Goal: Task Accomplishment & Management: Manage account settings

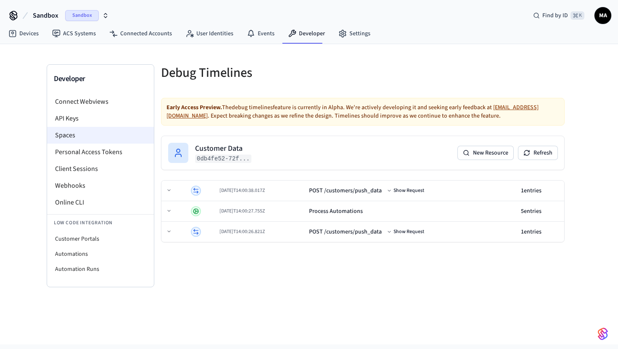
click at [112, 136] on li "Spaces" at bounding box center [100, 135] width 107 height 17
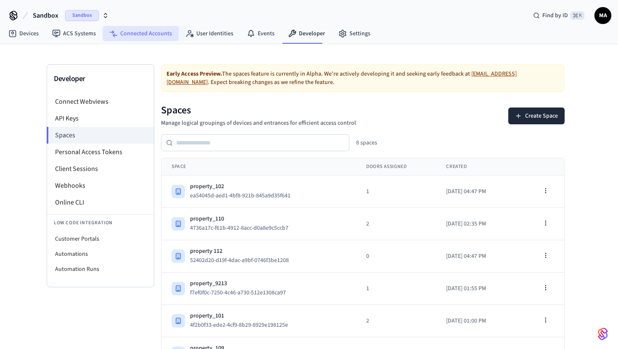
click at [156, 33] on link "Connected Accounts" at bounding box center [141, 33] width 76 height 15
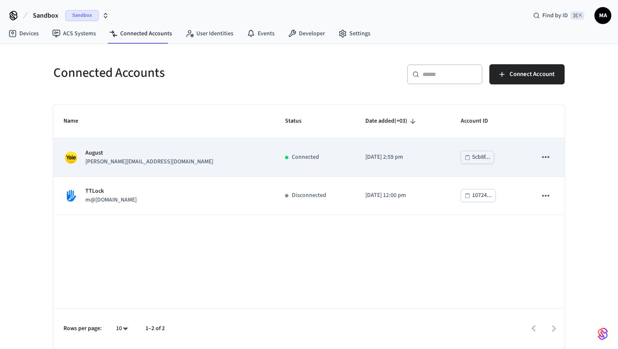
click at [545, 161] on icon "sticky table" at bounding box center [545, 157] width 11 height 11
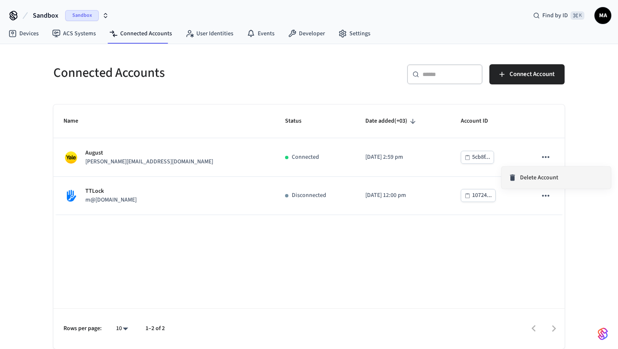
click at [533, 181] on span "Delete Account" at bounding box center [539, 178] width 38 height 8
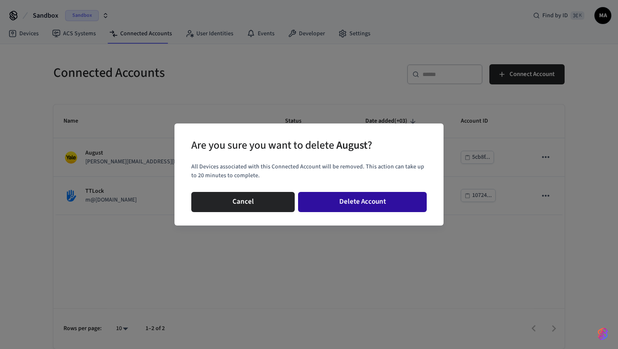
click at [367, 205] on button "Delete Account" at bounding box center [362, 202] width 129 height 20
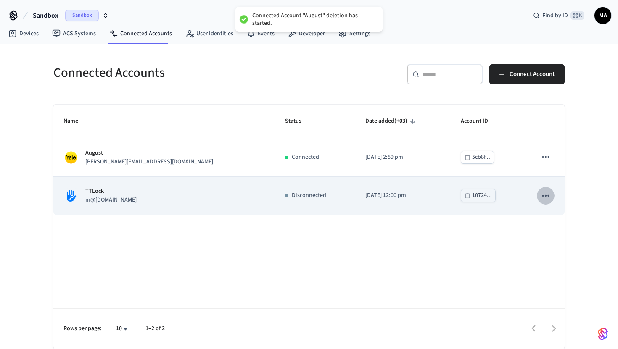
click at [540, 194] on icon "sticky table" at bounding box center [545, 195] width 11 height 11
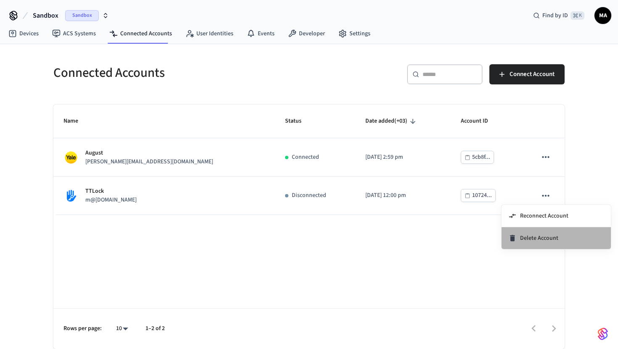
click at [532, 242] on span "Delete Account" at bounding box center [539, 238] width 38 height 8
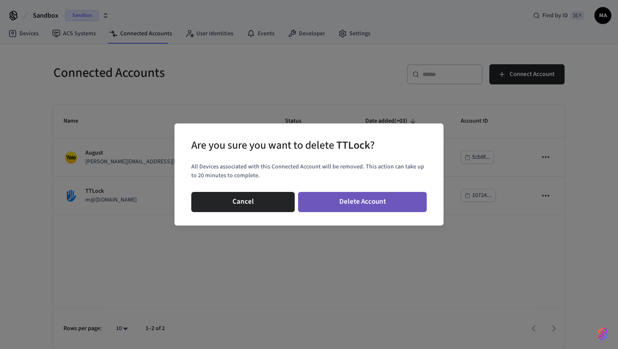
click at [380, 203] on button "Delete Account" at bounding box center [362, 202] width 129 height 20
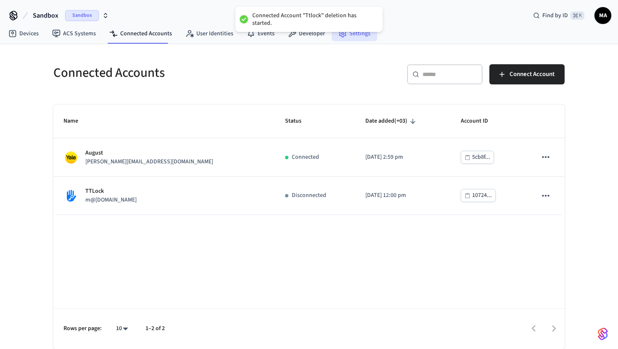
click at [346, 36] on link "Settings" at bounding box center [354, 33] width 45 height 15
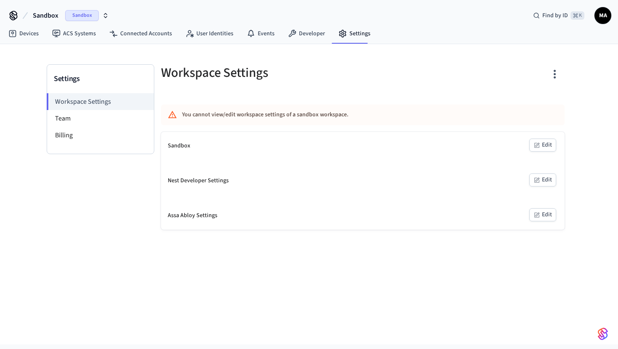
click at [554, 68] on icon "button" at bounding box center [554, 74] width 13 height 13
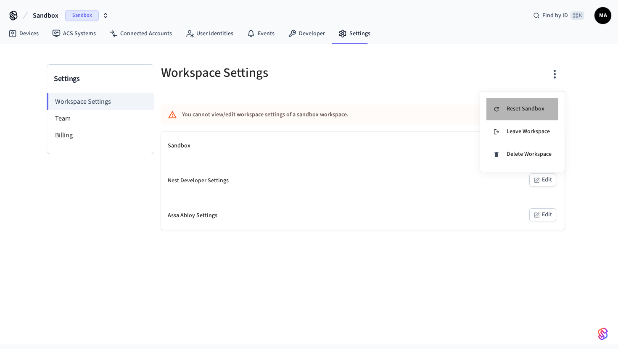
click at [531, 111] on div "Reset Sandbox" at bounding box center [518, 109] width 51 height 9
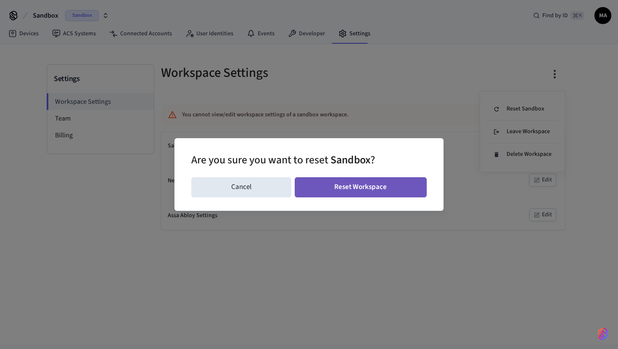
click at [387, 189] on button "Reset Workspace" at bounding box center [361, 187] width 132 height 20
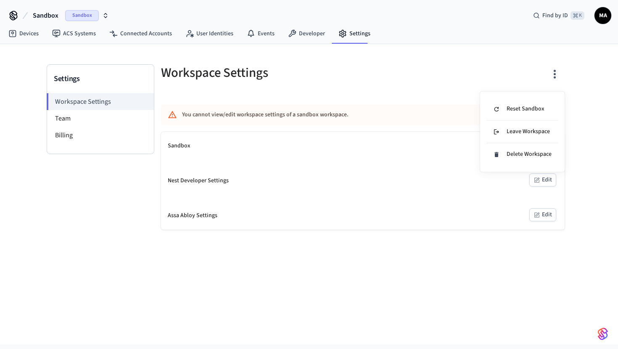
click at [158, 35] on div at bounding box center [309, 174] width 618 height 349
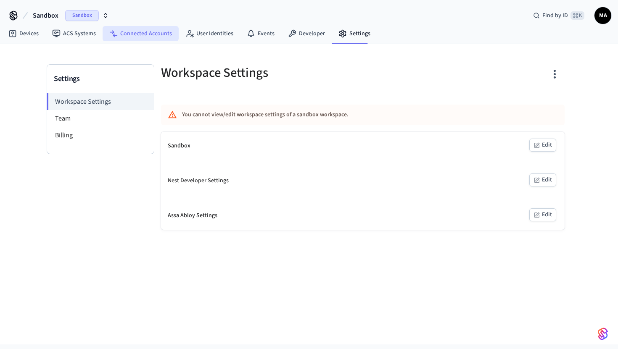
click at [142, 33] on link "Connected Accounts" at bounding box center [141, 33] width 76 height 15
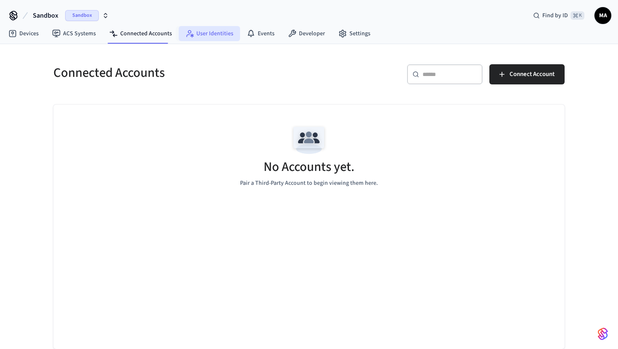
click at [196, 32] on link "User Identities" at bounding box center [209, 33] width 61 height 15
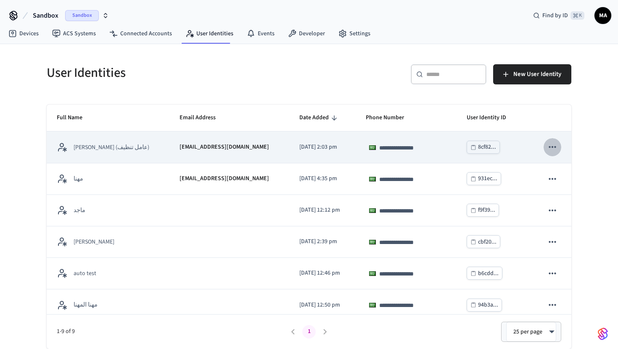
click at [554, 149] on icon "sticky table" at bounding box center [552, 147] width 11 height 11
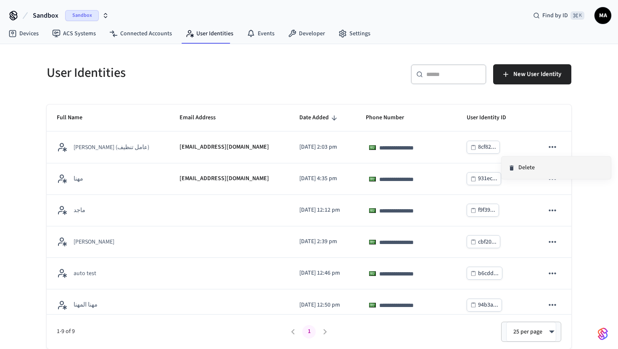
click at [535, 170] on li "Delete" at bounding box center [555, 168] width 109 height 22
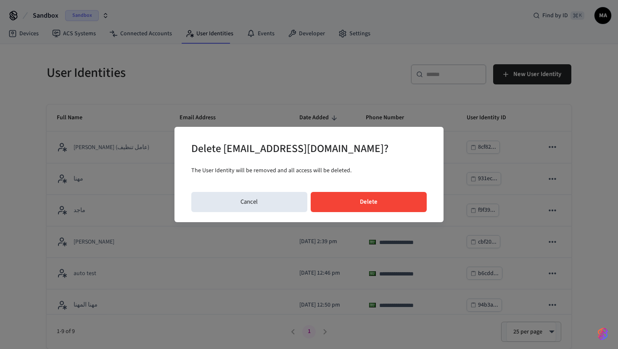
click at [413, 195] on button "Delete" at bounding box center [369, 202] width 116 height 20
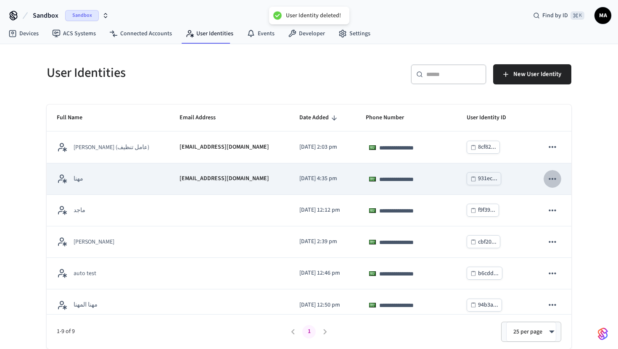
click at [552, 176] on icon "sticky table" at bounding box center [552, 179] width 11 height 11
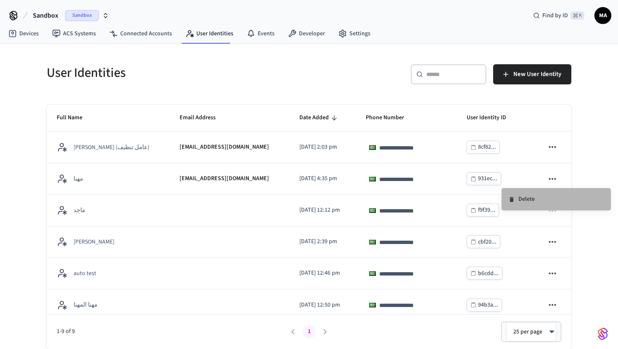
click at [509, 196] on icon at bounding box center [511, 199] width 7 height 7
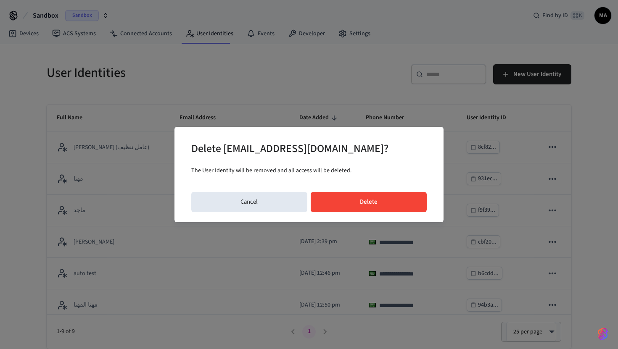
click at [408, 203] on button "Delete" at bounding box center [369, 202] width 116 height 20
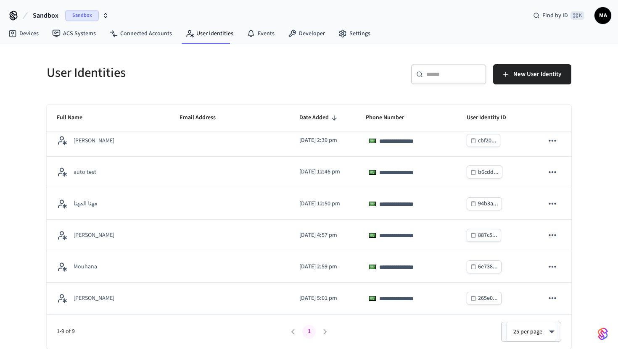
scroll to position [42, 0]
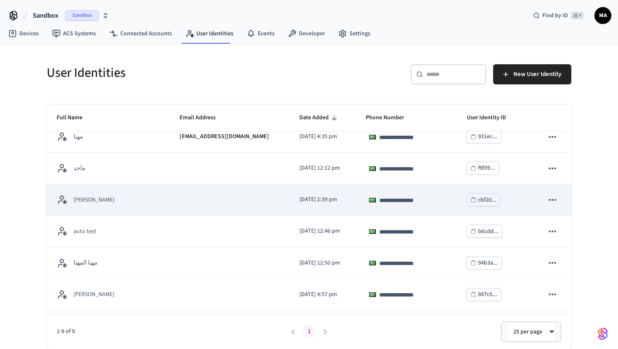
click at [553, 196] on icon "sticky table" at bounding box center [552, 200] width 11 height 11
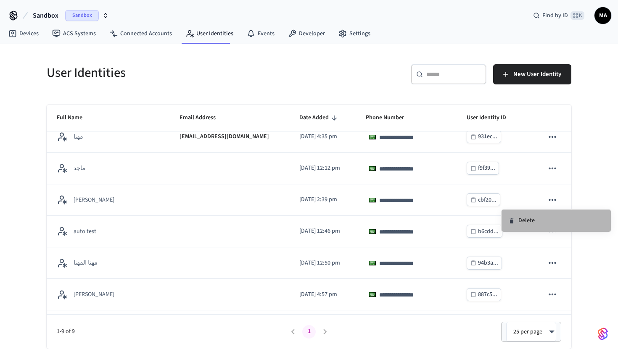
click at [532, 216] on li "Delete" at bounding box center [555, 221] width 109 height 22
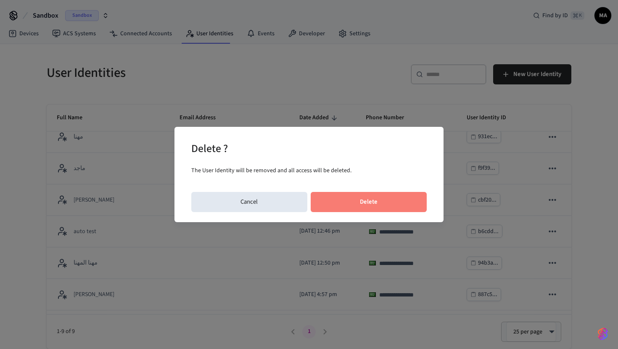
click at [377, 207] on button "Delete" at bounding box center [369, 202] width 116 height 20
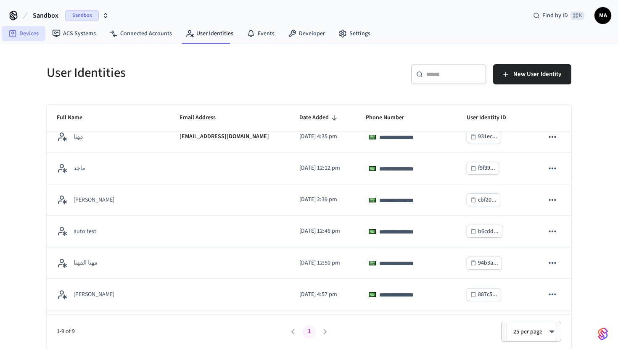
click at [31, 38] on link "Devices" at bounding box center [24, 33] width 44 height 15
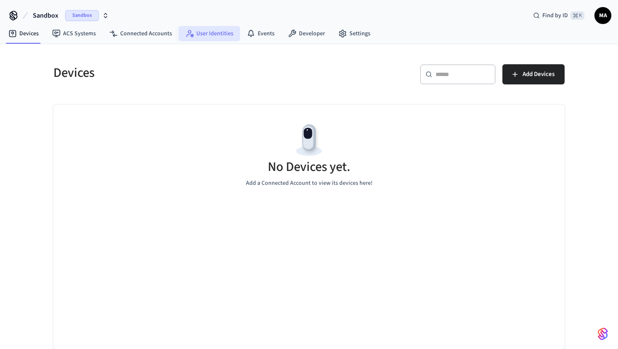
click at [191, 36] on link "User Identities" at bounding box center [209, 33] width 61 height 15
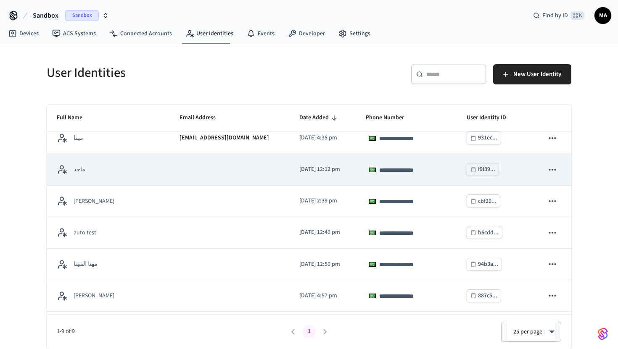
scroll to position [53, 0]
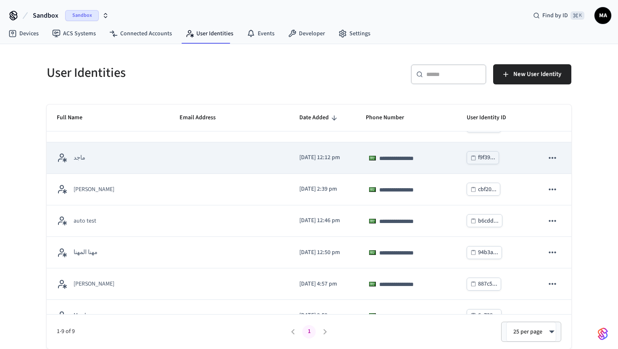
click at [554, 162] on icon "sticky table" at bounding box center [552, 158] width 11 height 11
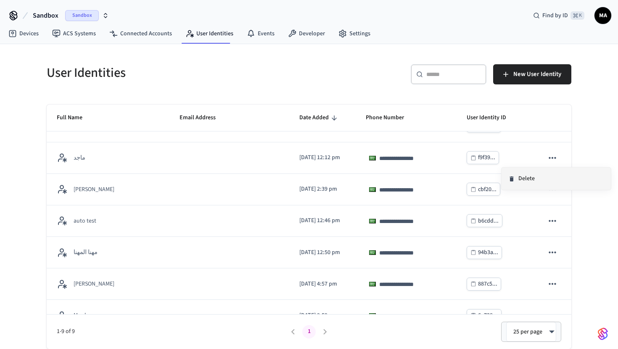
click at [531, 186] on li "Delete" at bounding box center [555, 179] width 109 height 22
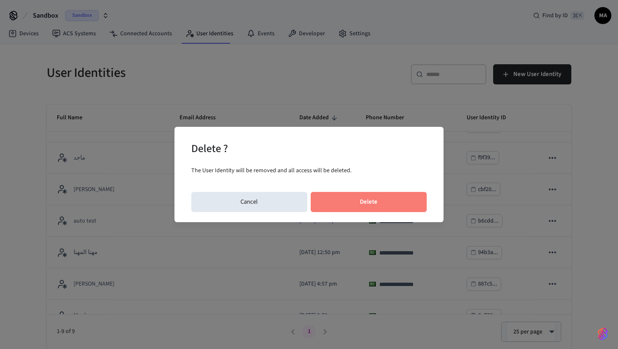
click at [387, 200] on button "Delete" at bounding box center [369, 202] width 116 height 20
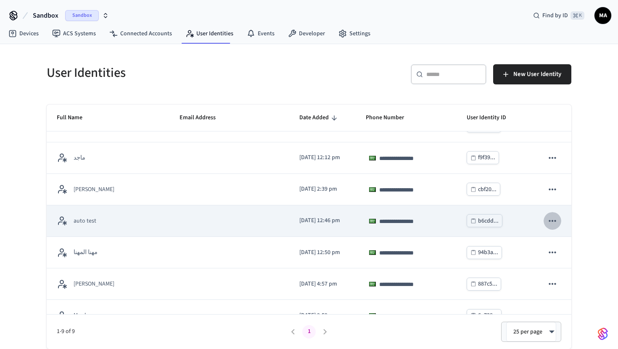
click at [553, 219] on icon "sticky table" at bounding box center [552, 221] width 11 height 11
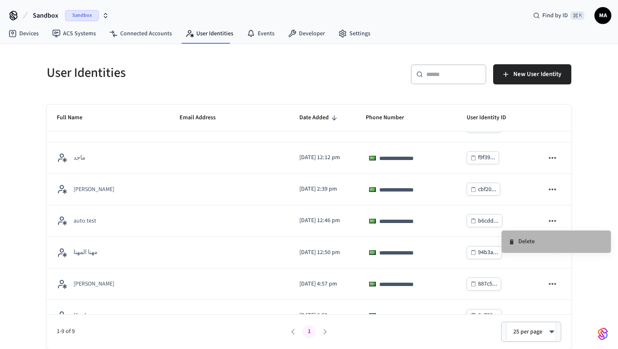
click at [540, 246] on li "Delete" at bounding box center [555, 242] width 109 height 22
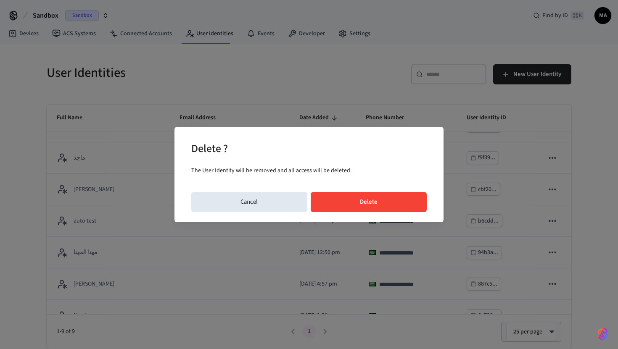
click at [391, 197] on button "Delete" at bounding box center [369, 202] width 116 height 20
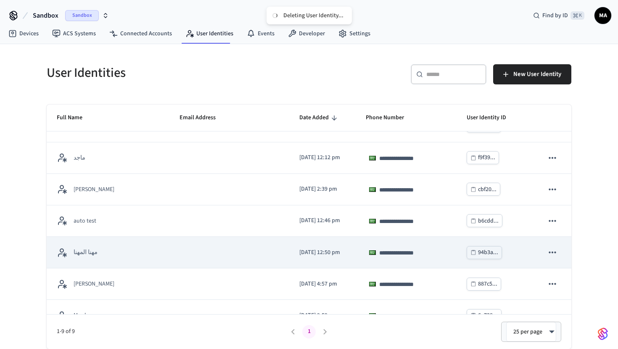
click at [551, 245] on button "sticky table" at bounding box center [552, 253] width 18 height 18
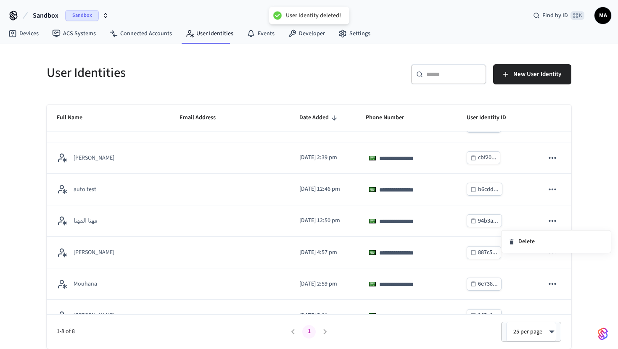
click at [540, 266] on div at bounding box center [309, 174] width 618 height 349
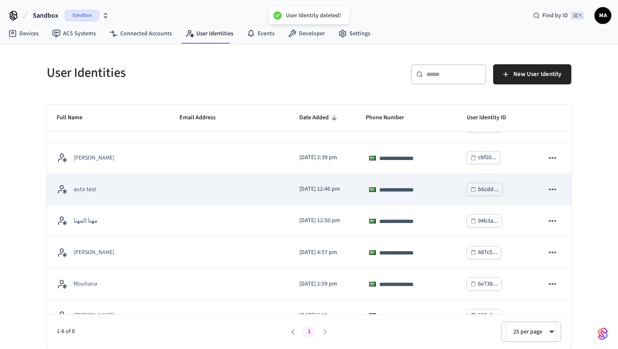
scroll to position [0, 0]
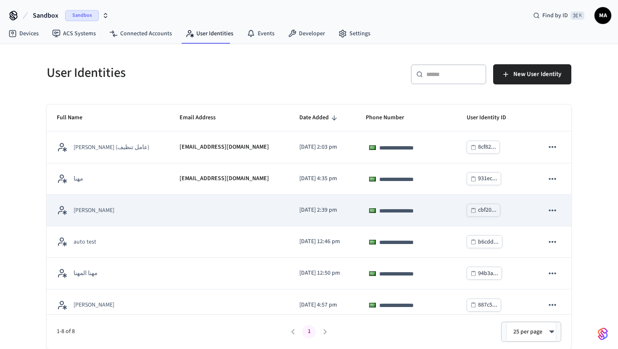
click at [558, 210] on button "sticky table" at bounding box center [552, 211] width 18 height 18
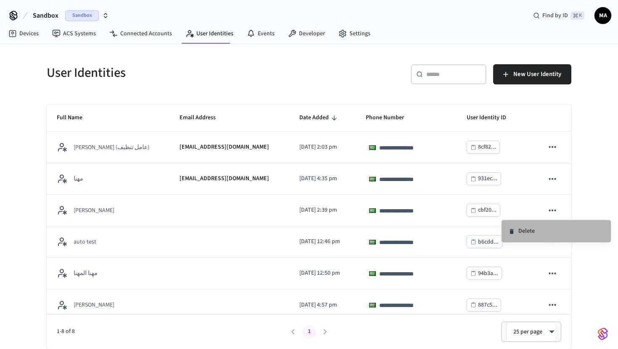
click at [561, 230] on li "Delete" at bounding box center [555, 231] width 109 height 22
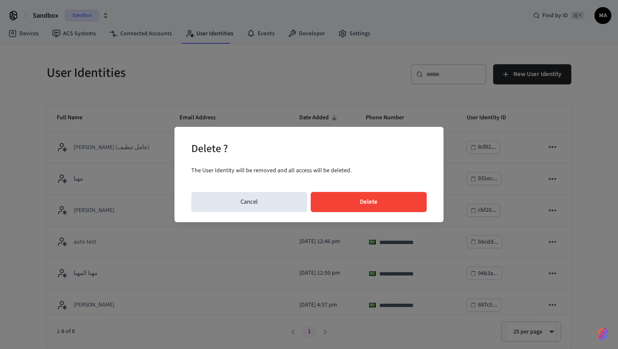
click at [398, 197] on button "Delete" at bounding box center [369, 202] width 116 height 20
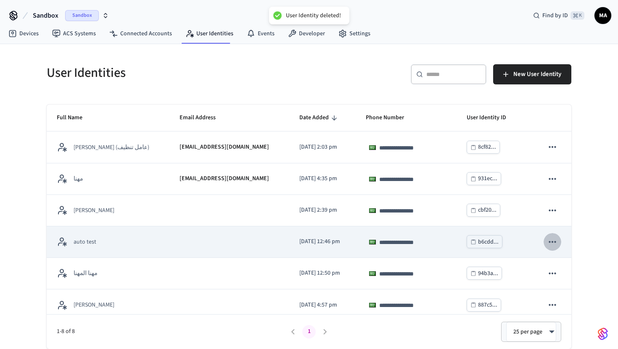
click at [556, 248] on button "sticky table" at bounding box center [552, 242] width 18 height 18
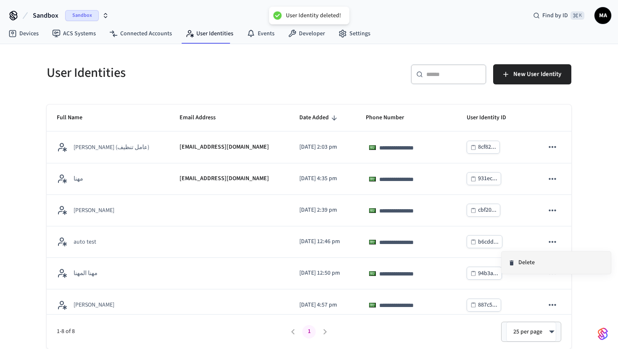
click at [542, 255] on li "Delete" at bounding box center [555, 263] width 109 height 22
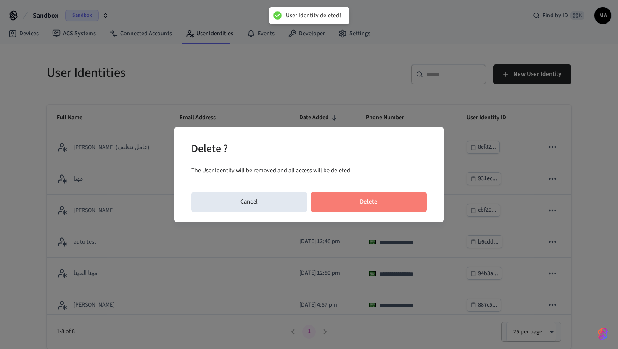
click at [380, 203] on button "Delete" at bounding box center [369, 202] width 116 height 20
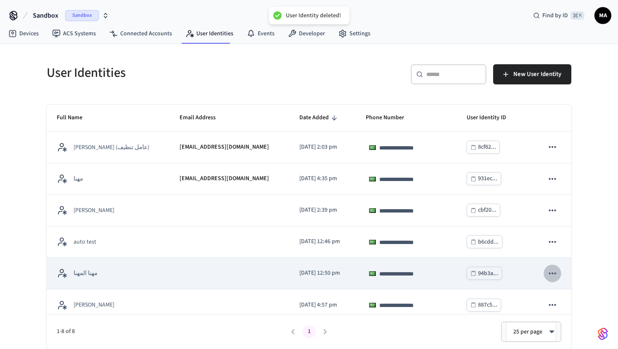
click at [550, 272] on icon "sticky table" at bounding box center [552, 273] width 11 height 11
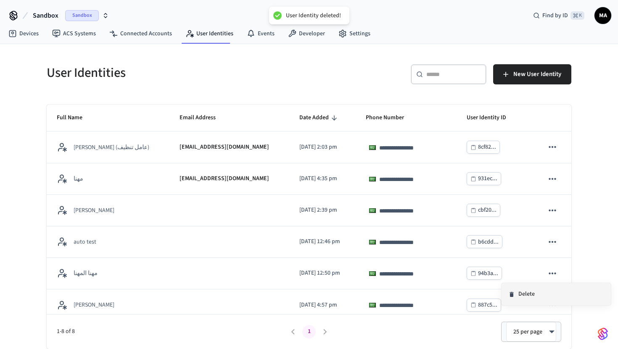
click at [522, 291] on li "Delete" at bounding box center [555, 294] width 109 height 22
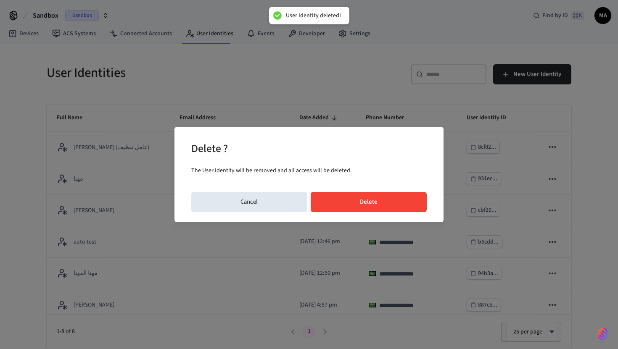
click at [381, 185] on div "Delete ? The User Identity will be removed and all access will be deleted. Canc…" at bounding box center [308, 174] width 269 height 95
click at [381, 193] on button "Delete" at bounding box center [369, 202] width 116 height 20
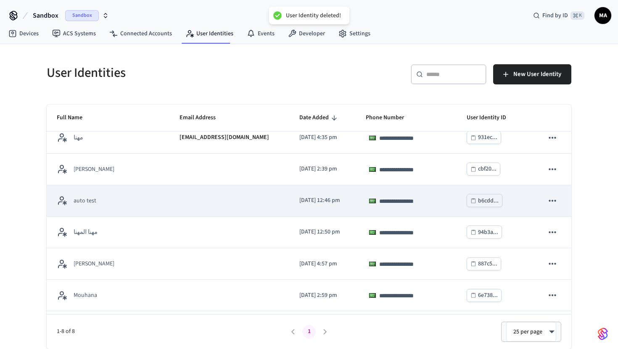
scroll to position [55, 0]
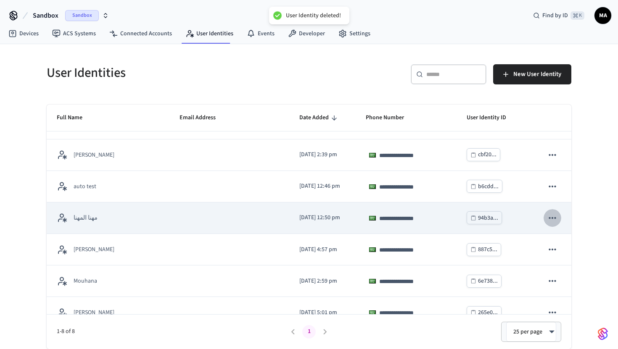
click at [547, 216] on icon "sticky table" at bounding box center [552, 218] width 11 height 11
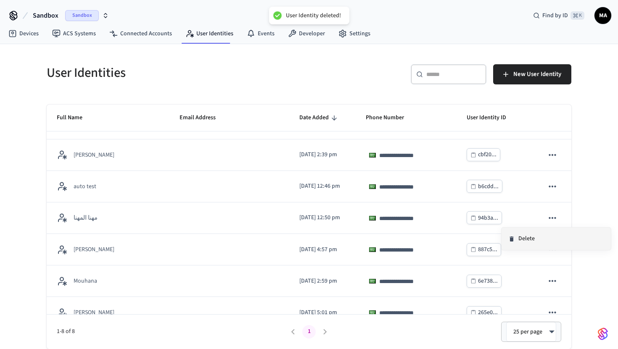
click at [519, 239] on li "Delete" at bounding box center [555, 239] width 109 height 22
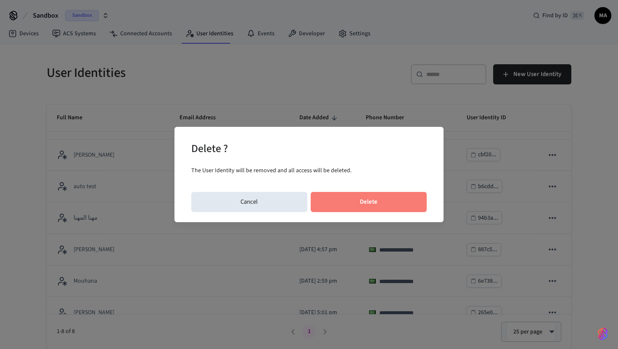
click at [396, 203] on button "Delete" at bounding box center [369, 202] width 116 height 20
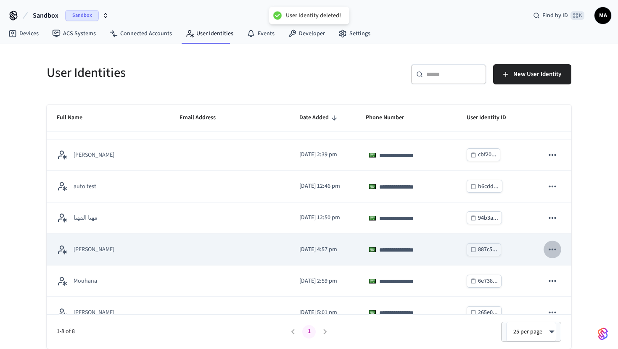
click at [556, 250] on icon "sticky table" at bounding box center [552, 249] width 11 height 11
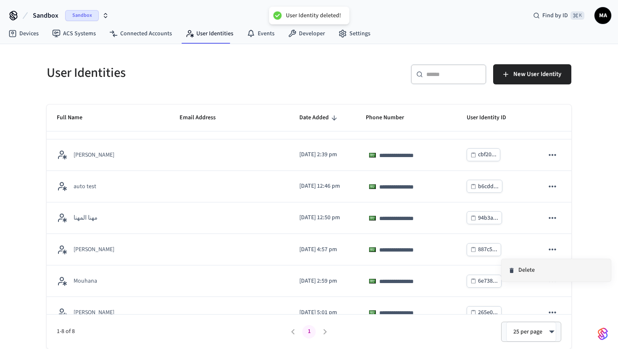
click at [527, 264] on li "Delete" at bounding box center [555, 270] width 109 height 22
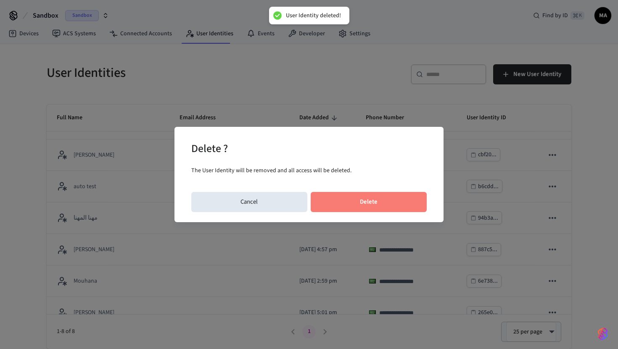
click at [405, 205] on button "Delete" at bounding box center [369, 202] width 116 height 20
